Goal: Task Accomplishment & Management: Complete application form

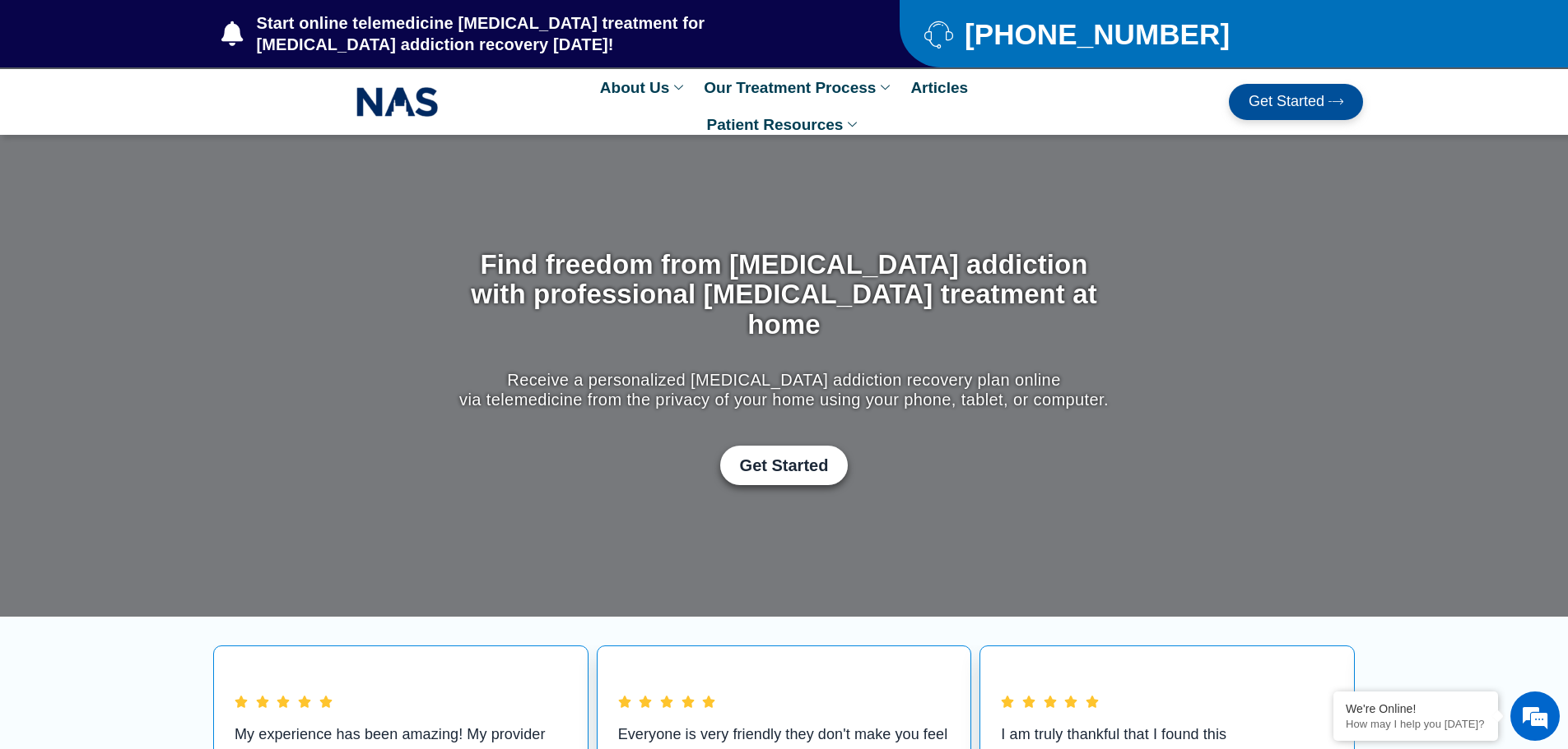
click at [1321, 102] on span "Get Started" at bounding box center [1287, 101] width 76 height 17
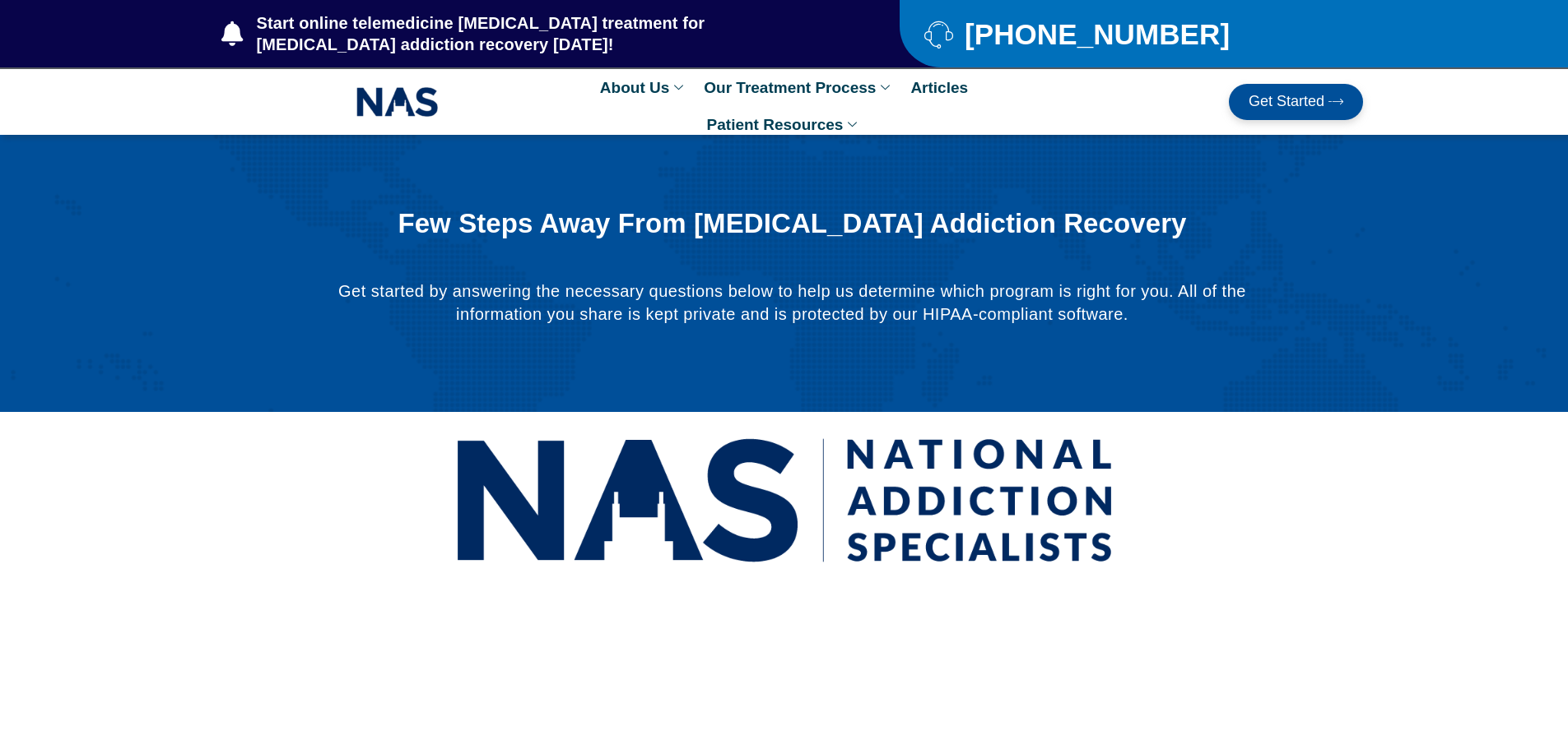
click at [1315, 103] on span "Get Started" at bounding box center [1287, 101] width 76 height 17
